Goal: Find specific page/section: Find specific page/section

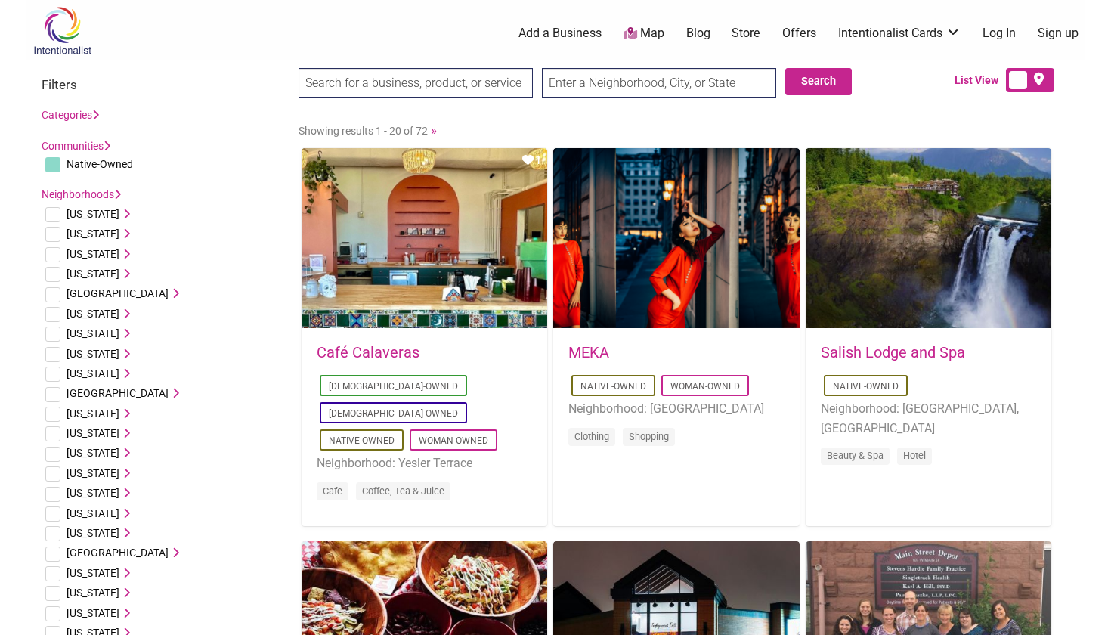
click at [451, 87] on input "search" at bounding box center [416, 82] width 234 height 29
click at [694, 88] on input "text" at bounding box center [659, 82] width 234 height 29
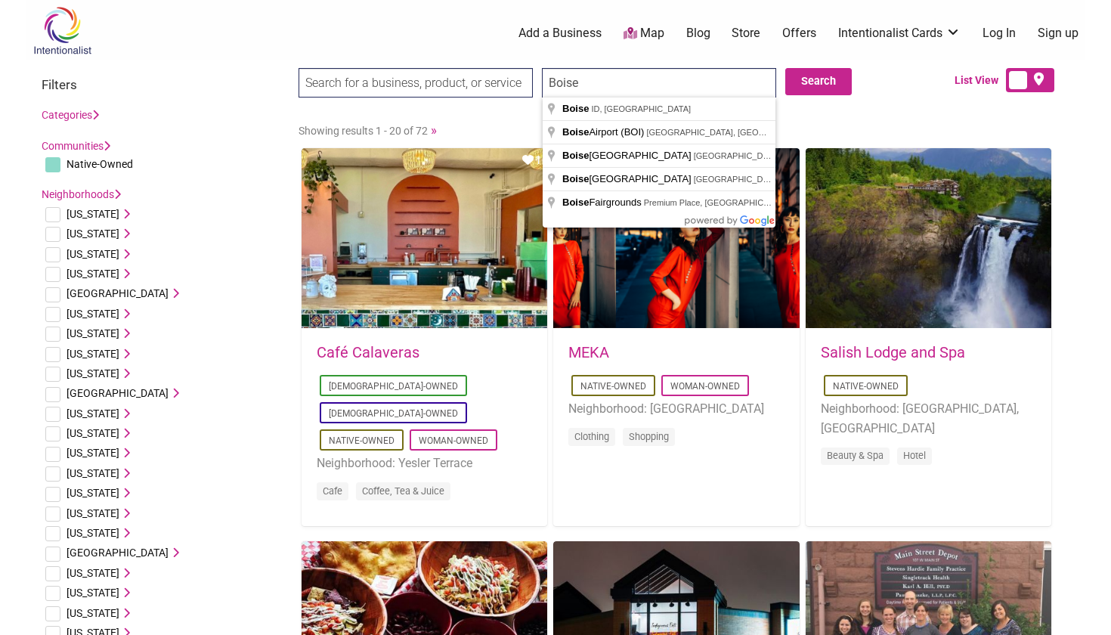
type input "Boise"
click at [501, 86] on input "search" at bounding box center [416, 82] width 234 height 29
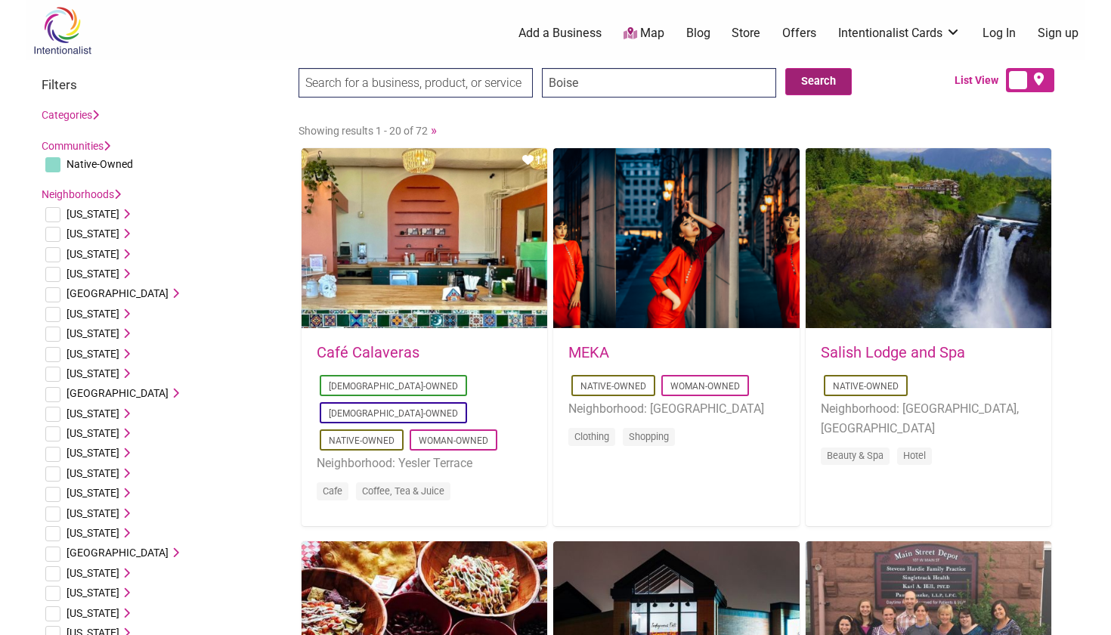
click at [832, 84] on button "Search" at bounding box center [819, 81] width 67 height 27
click at [51, 166] on input "checkbox" at bounding box center [52, 164] width 15 height 15
checkbox input "true"
click at [755, 71] on input "Boise" at bounding box center [659, 82] width 234 height 29
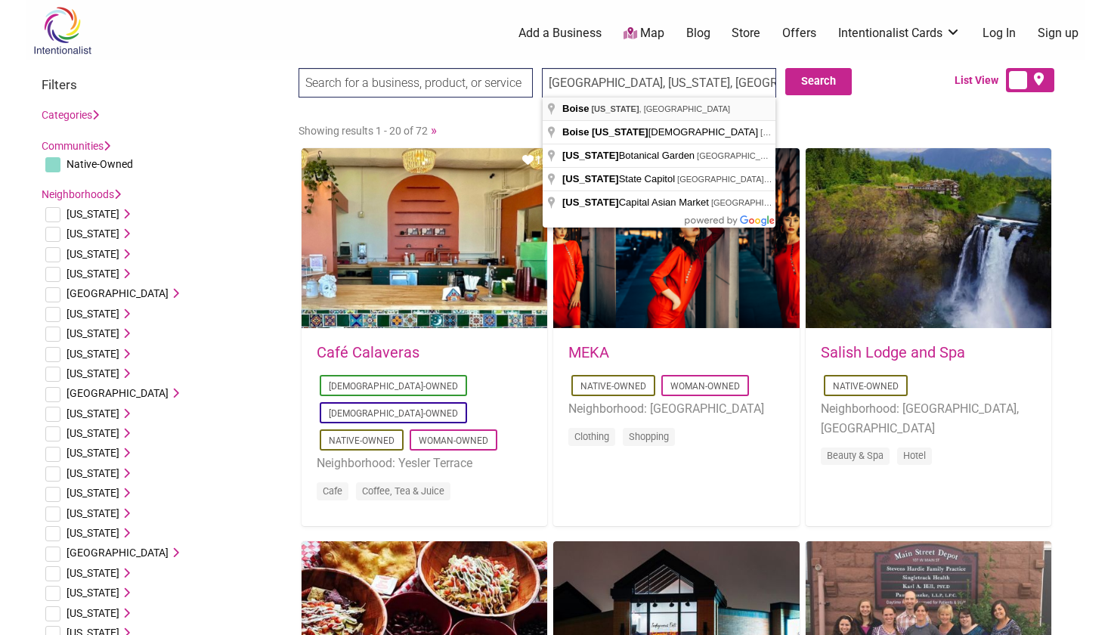
type input "[GEOGRAPHIC_DATA], [GEOGRAPHIC_DATA], [GEOGRAPHIC_DATA]"
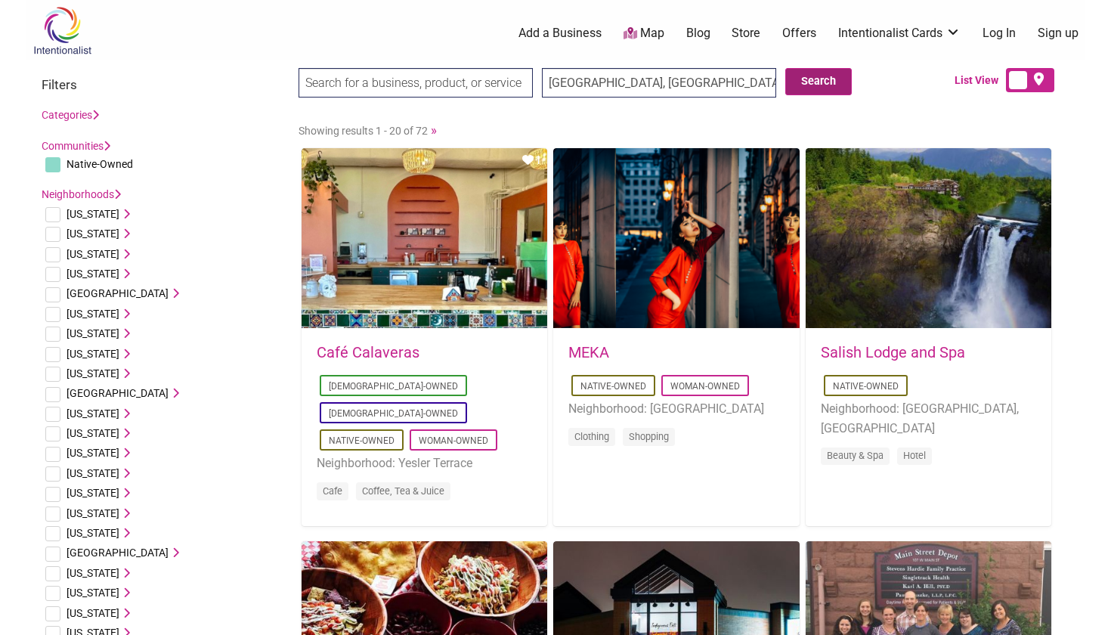
click at [833, 85] on button "Search" at bounding box center [819, 81] width 67 height 27
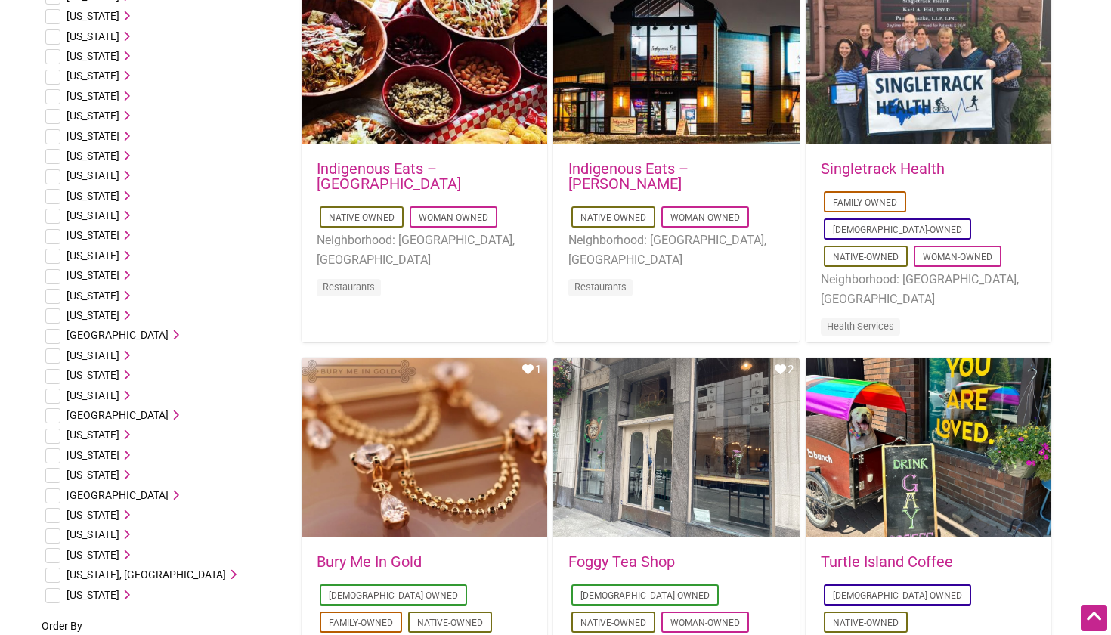
scroll to position [578, 0]
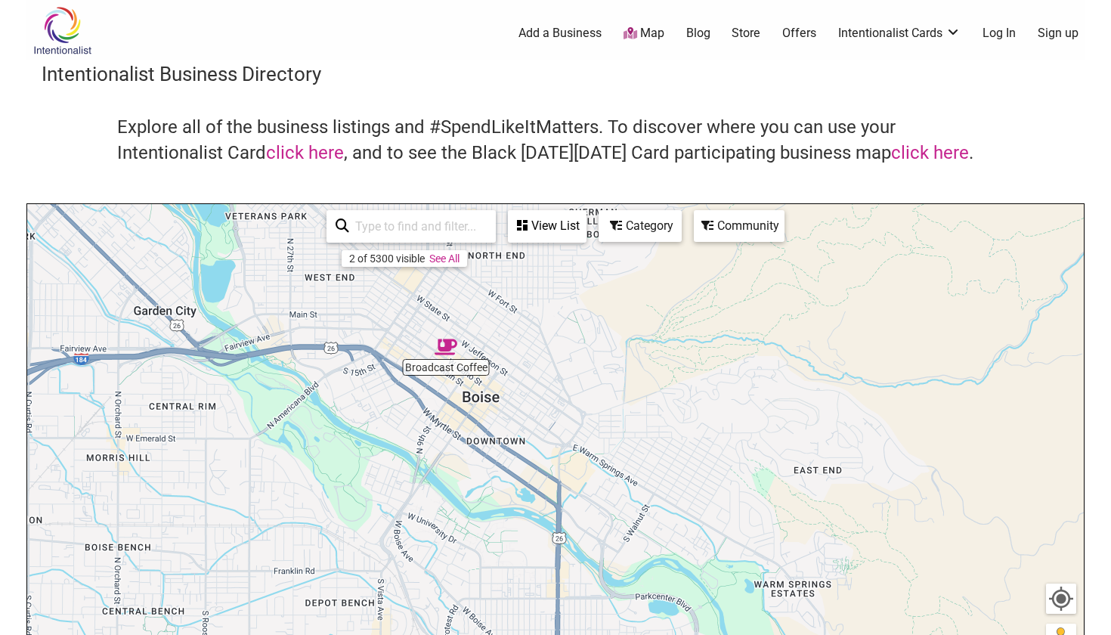
drag, startPoint x: 521, startPoint y: 450, endPoint x: 434, endPoint y: 331, distance: 147.1
click at [435, 336] on img "Broadcast Coffee" at bounding box center [446, 347] width 23 height 23
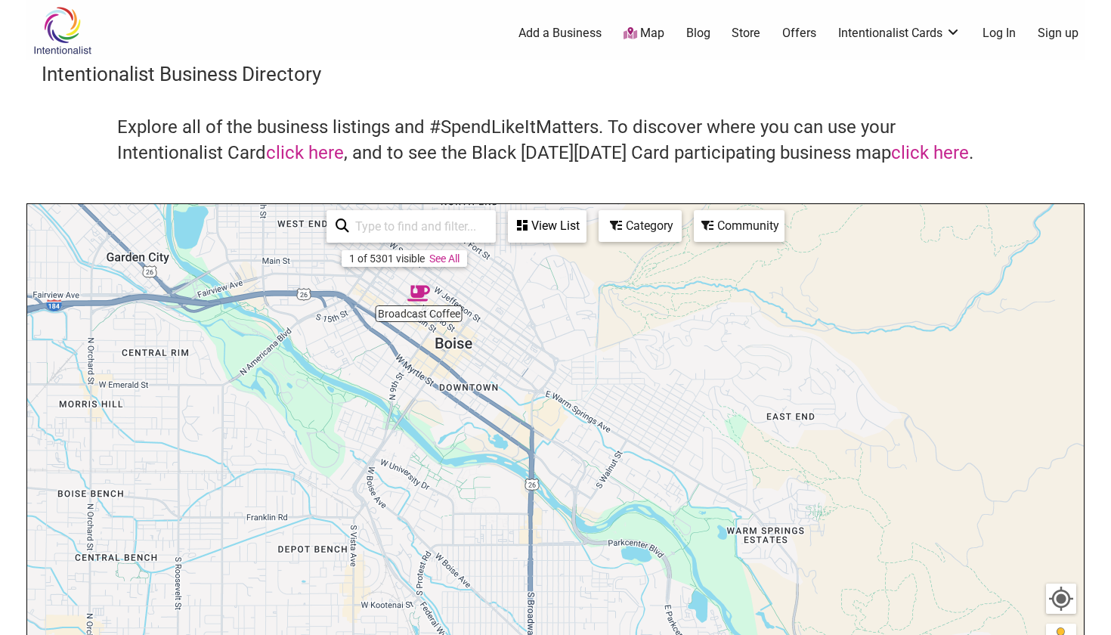
drag, startPoint x: 469, startPoint y: 408, endPoint x: 458, endPoint y: 341, distance: 68.1
click at [458, 341] on div "To navigate, press the arrow keys." at bounding box center [555, 498] width 1057 height 588
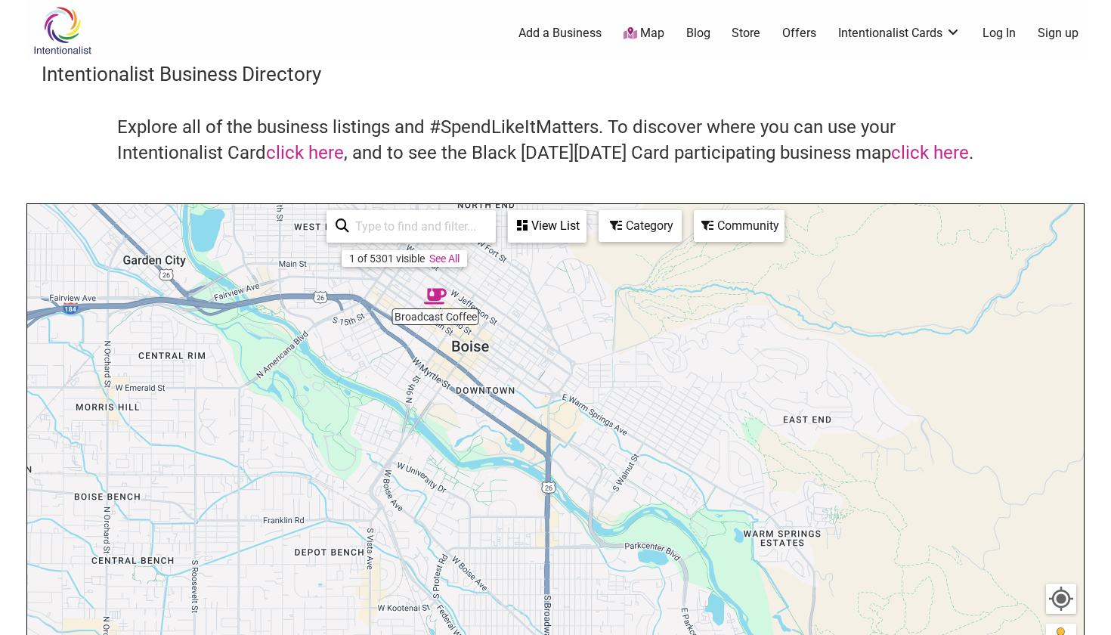
drag, startPoint x: 460, startPoint y: 321, endPoint x: 473, endPoint y: 371, distance: 51.5
click at [473, 371] on div "To navigate, press the arrow keys." at bounding box center [555, 498] width 1057 height 588
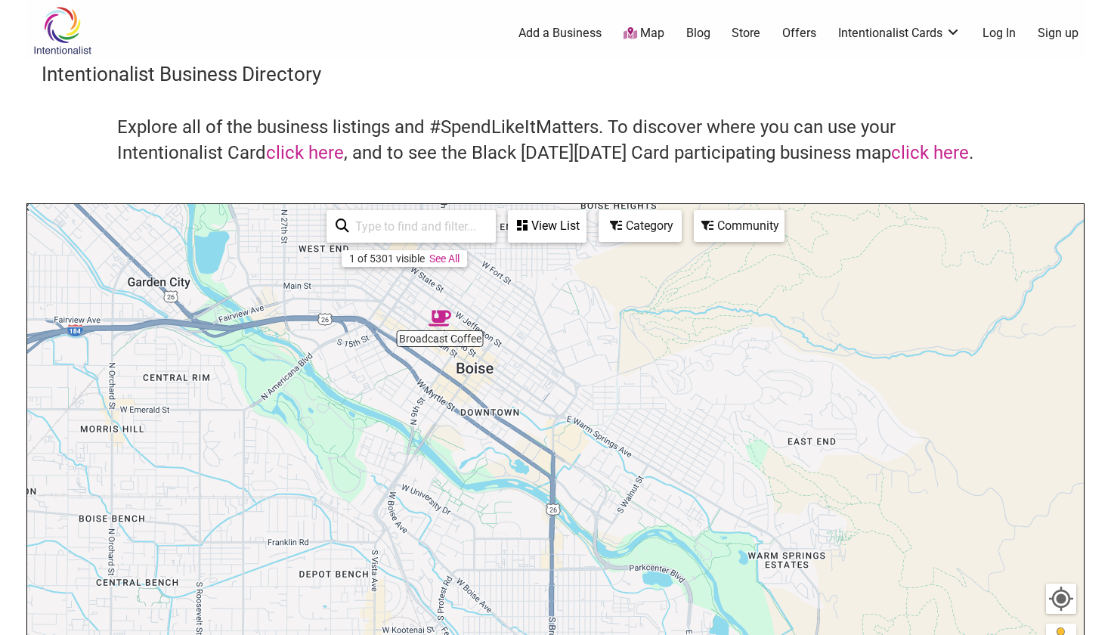
click at [444, 318] on img "Broadcast Coffee" at bounding box center [440, 318] width 23 height 23
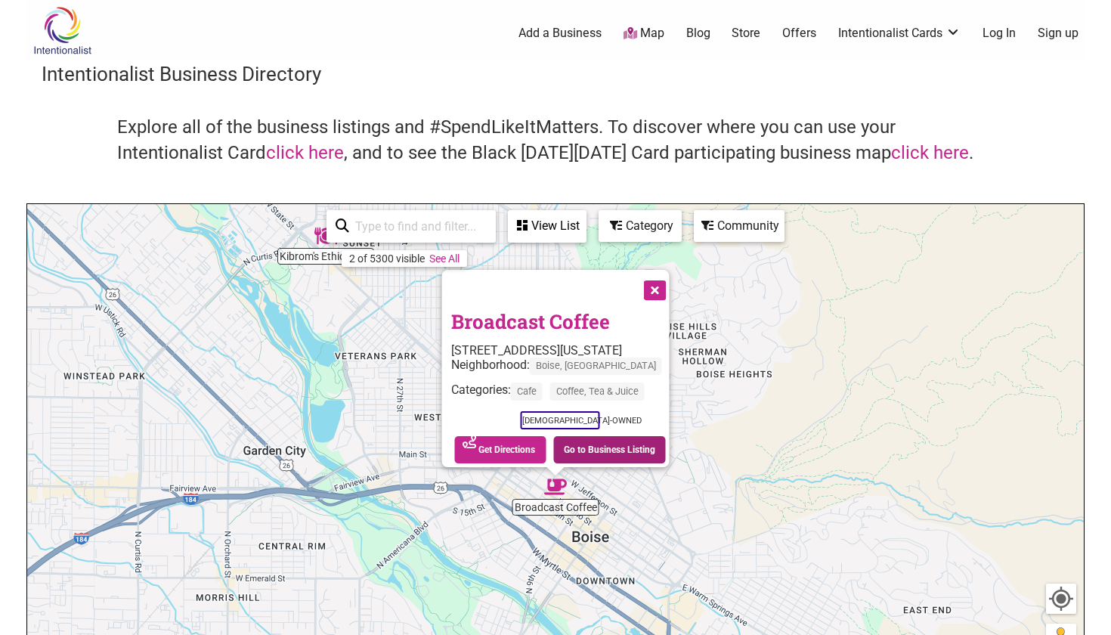
click at [621, 443] on link "Go to Business Listing" at bounding box center [609, 449] width 113 height 27
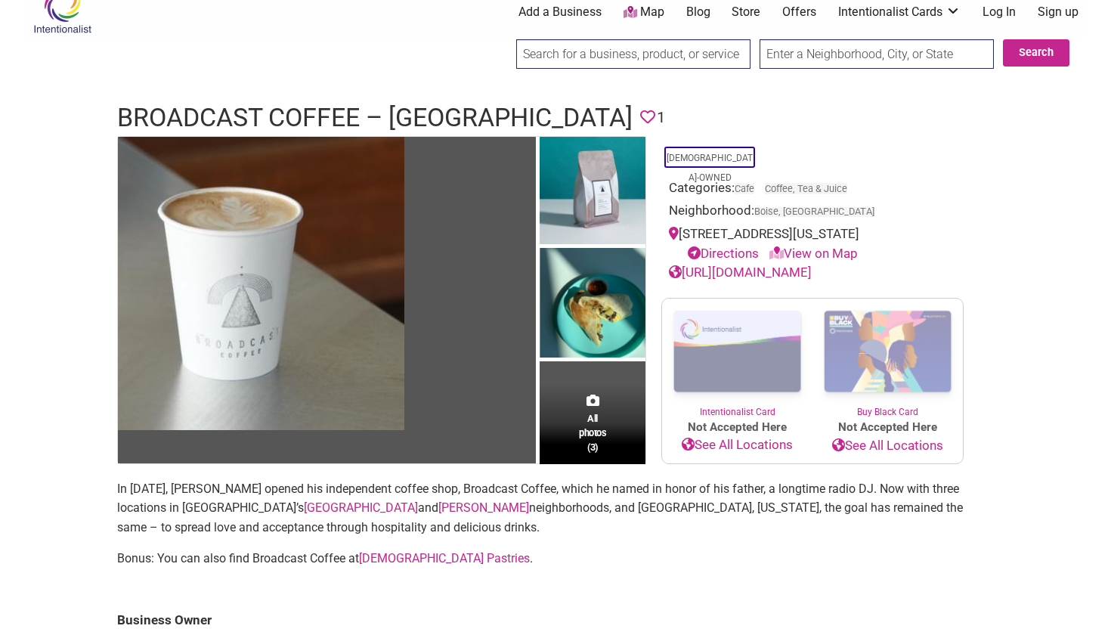
scroll to position [20, 0]
